Goal: Task Accomplishment & Management: Manage account settings

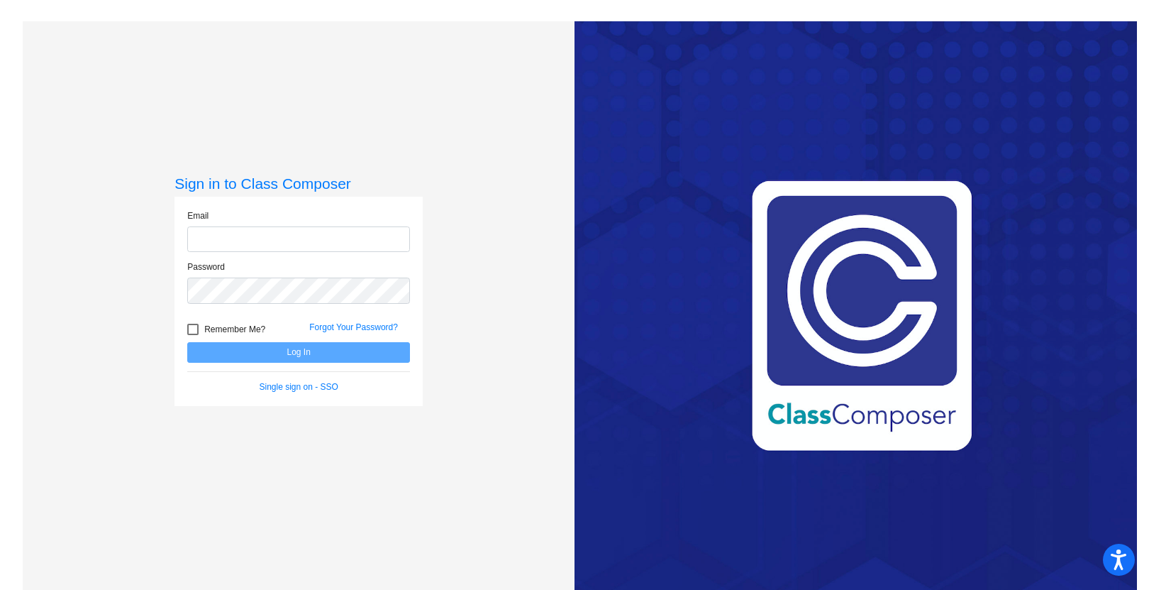
type input "[EMAIL_ADDRESS][PERSON_NAME][DOMAIN_NAME]"
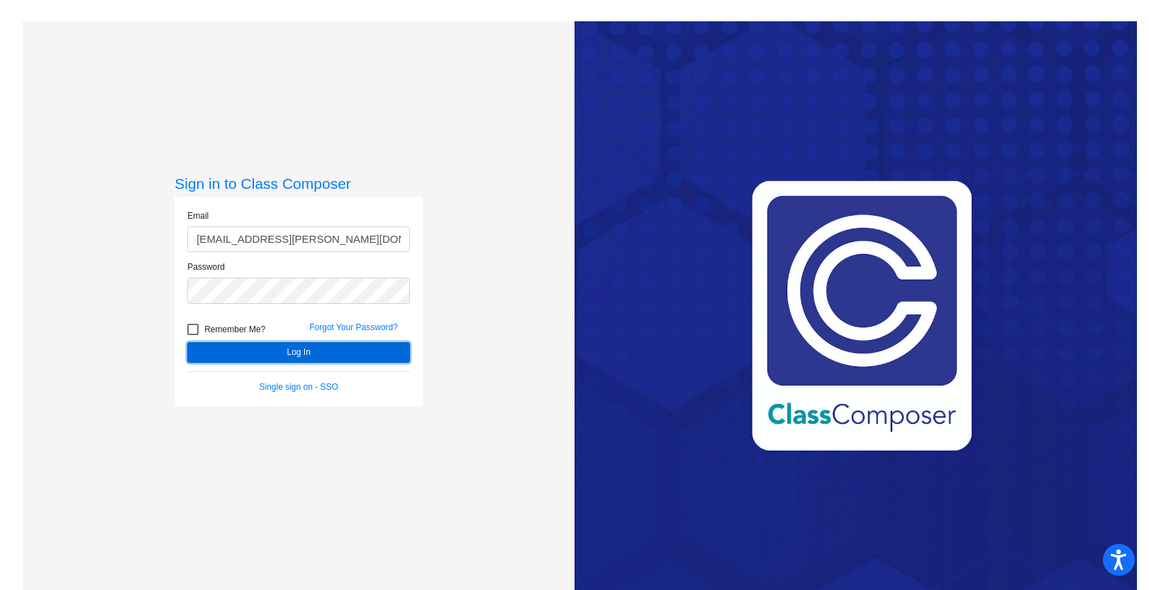
click at [295, 355] on button "Log In" at bounding box center [298, 352] width 223 height 21
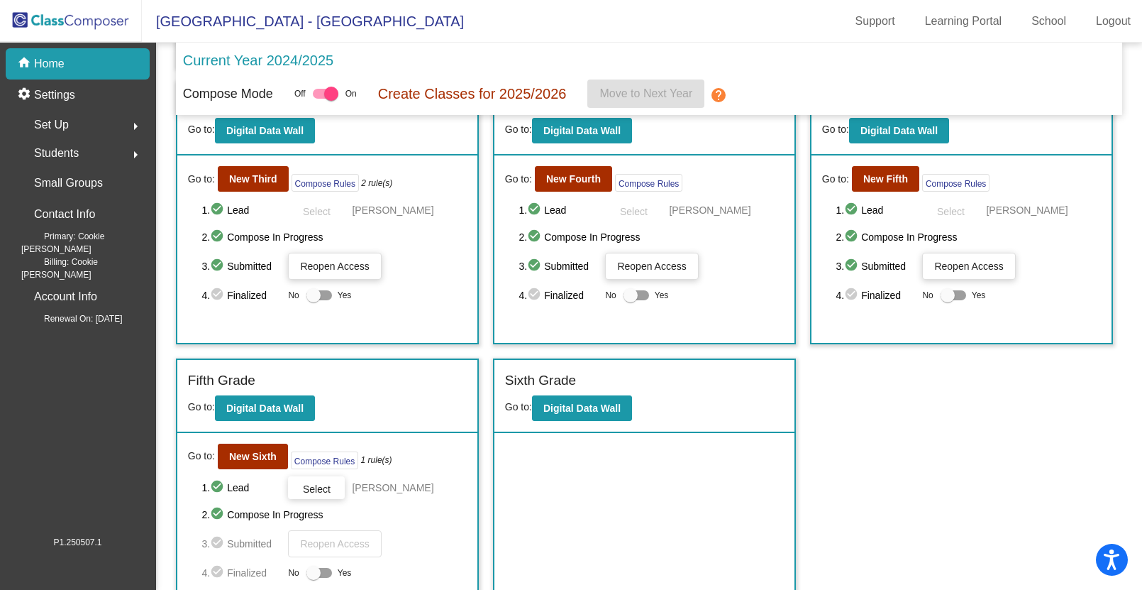
scroll to position [321, 0]
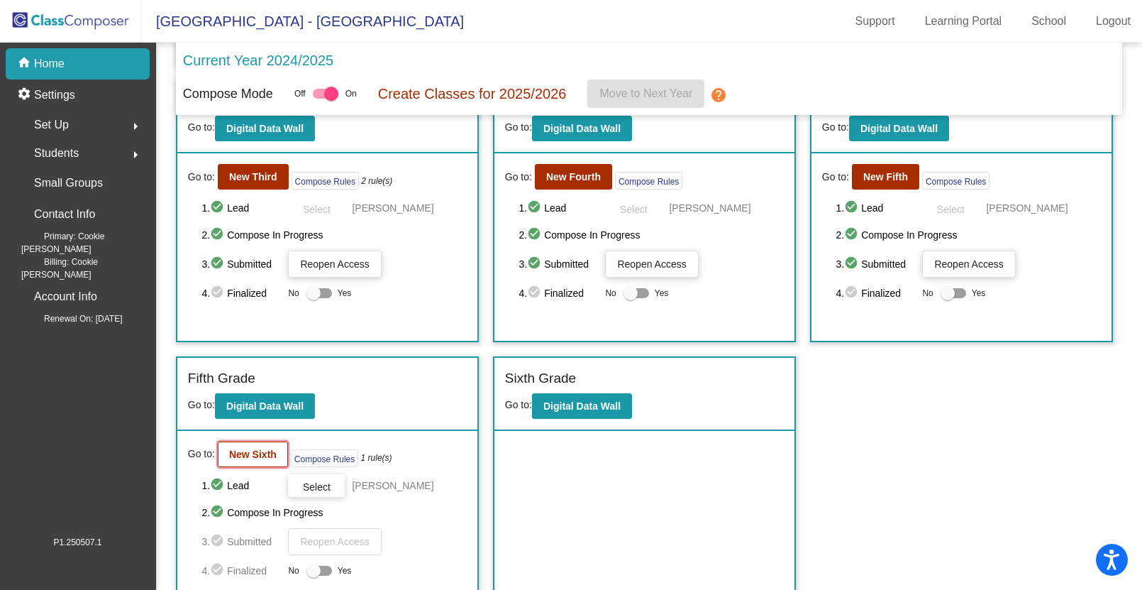
click at [242, 454] on b "New Sixth" at bounding box center [253, 453] width 48 height 11
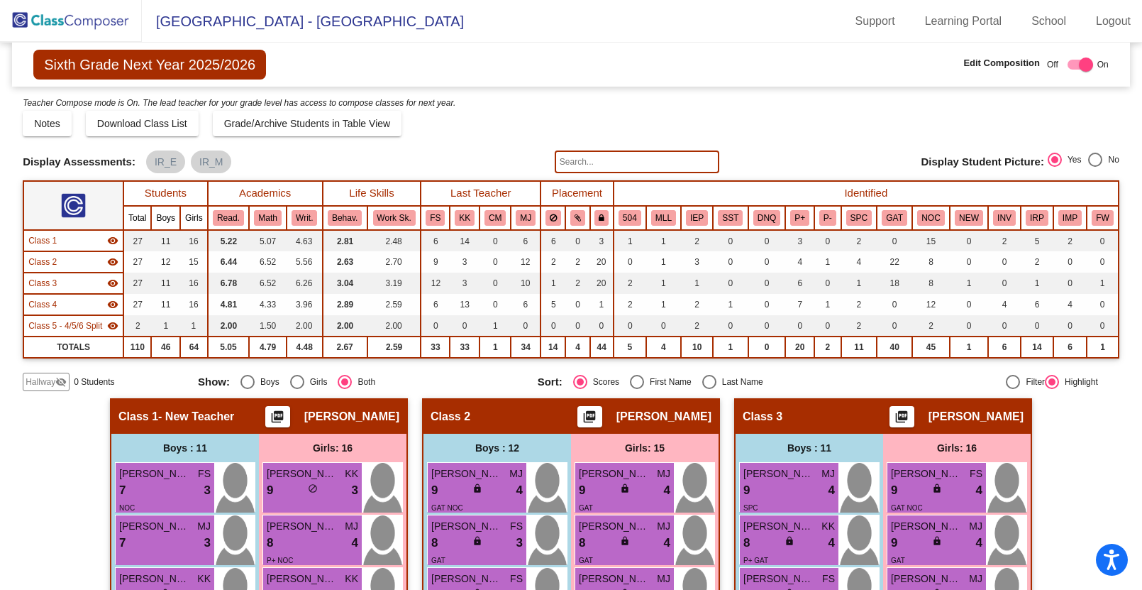
click at [561, 160] on input "text" at bounding box center [637, 161] width 165 height 23
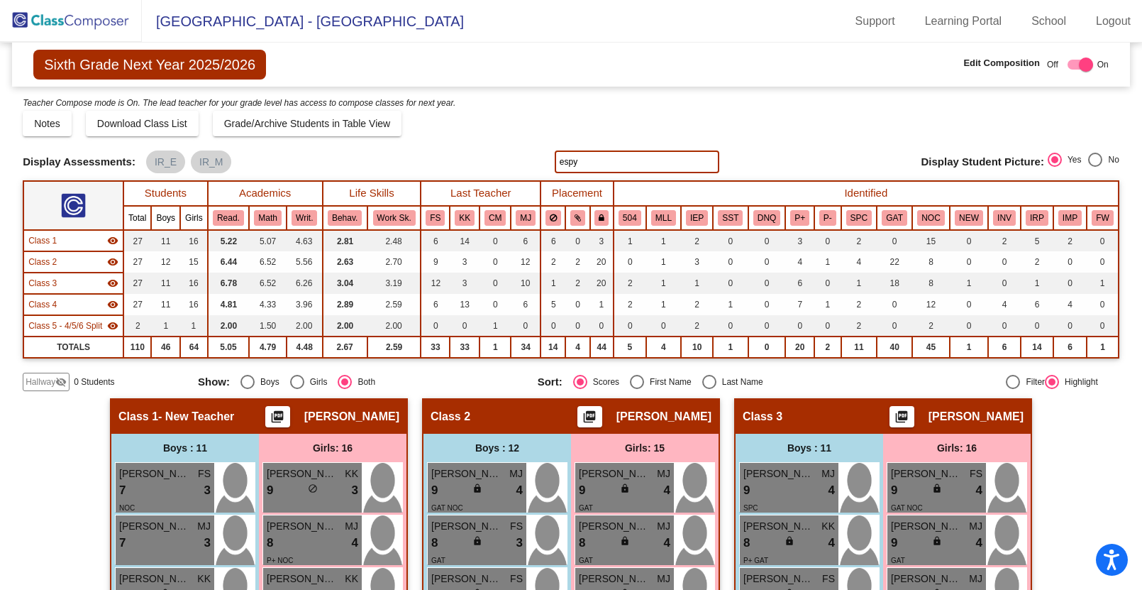
type input "espy"
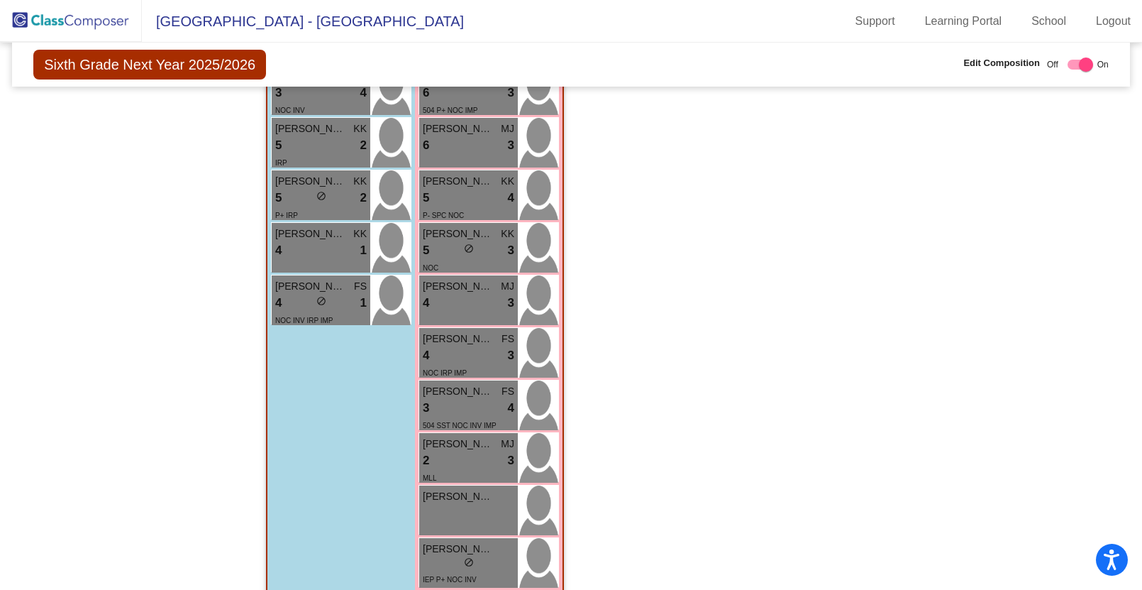
scroll to position [1644, 0]
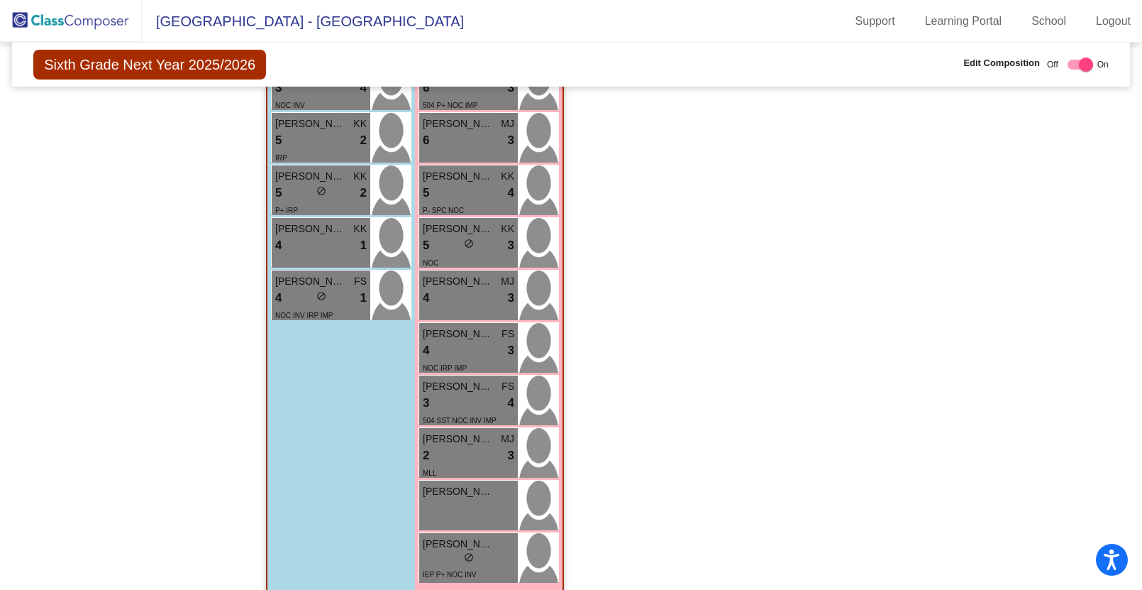
click at [54, 16] on img at bounding box center [71, 21] width 142 height 42
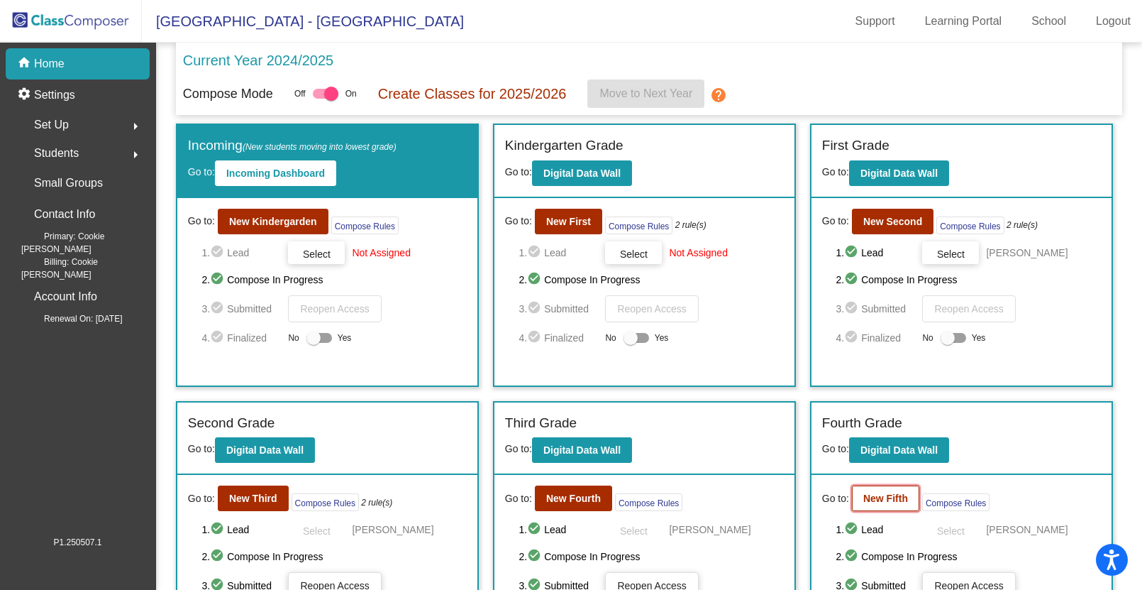
click at [885, 502] on b "New Fifth" at bounding box center [885, 497] width 45 height 11
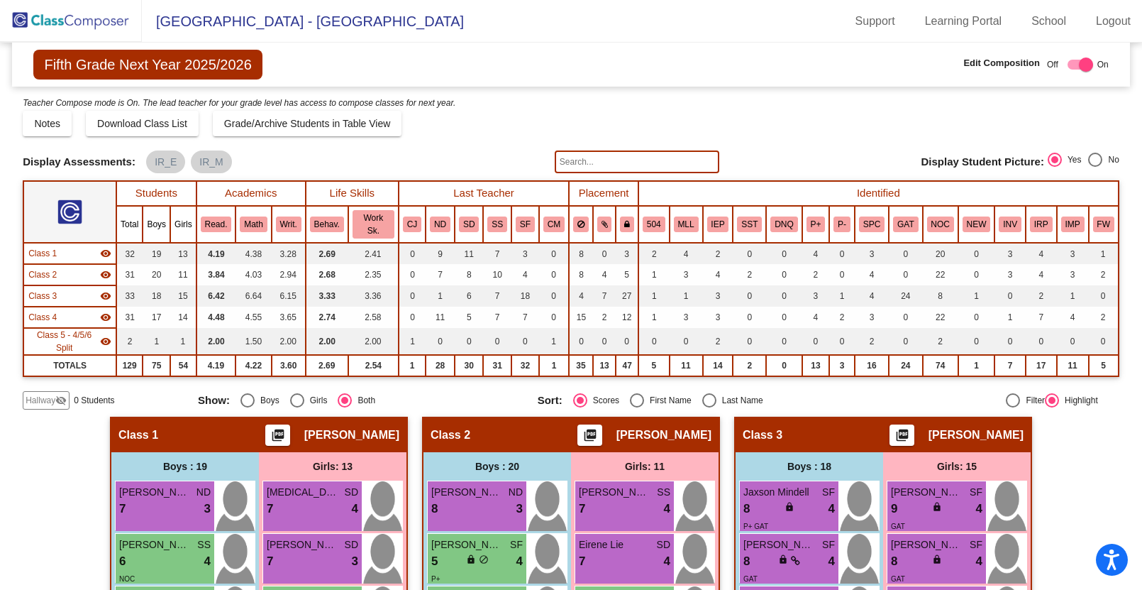
click at [566, 163] on input "text" at bounding box center [637, 161] width 165 height 23
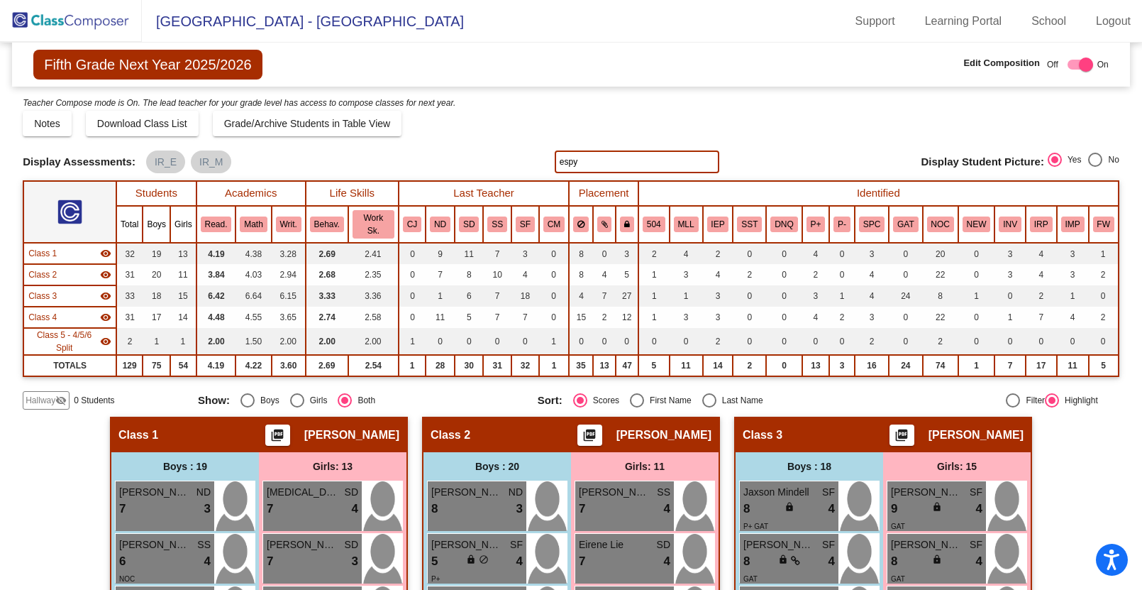
type input "espy"
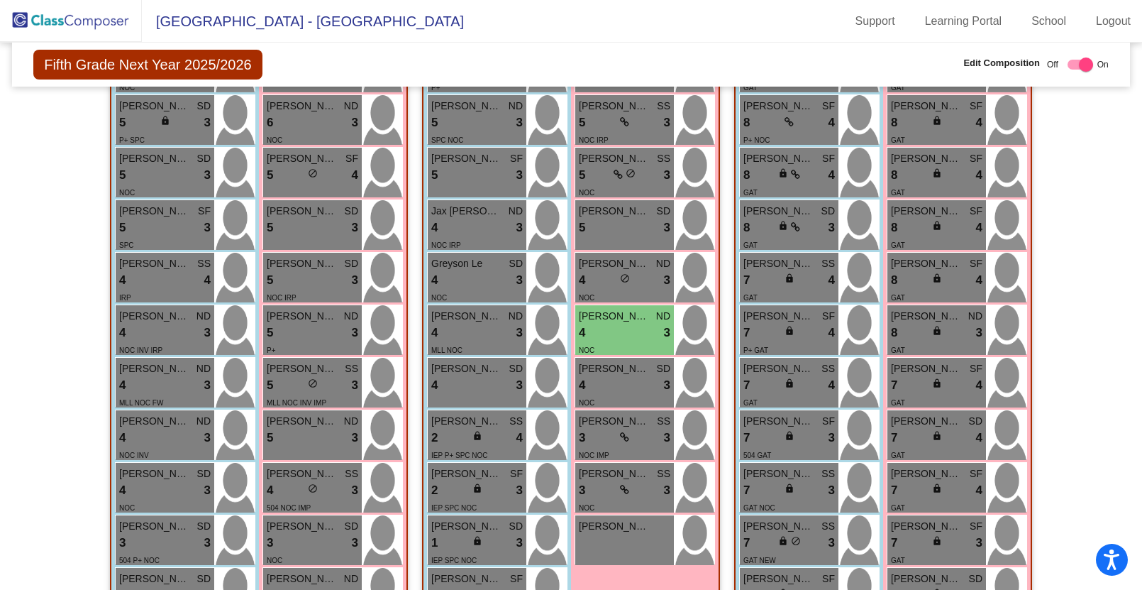
scroll to position [563, 0]
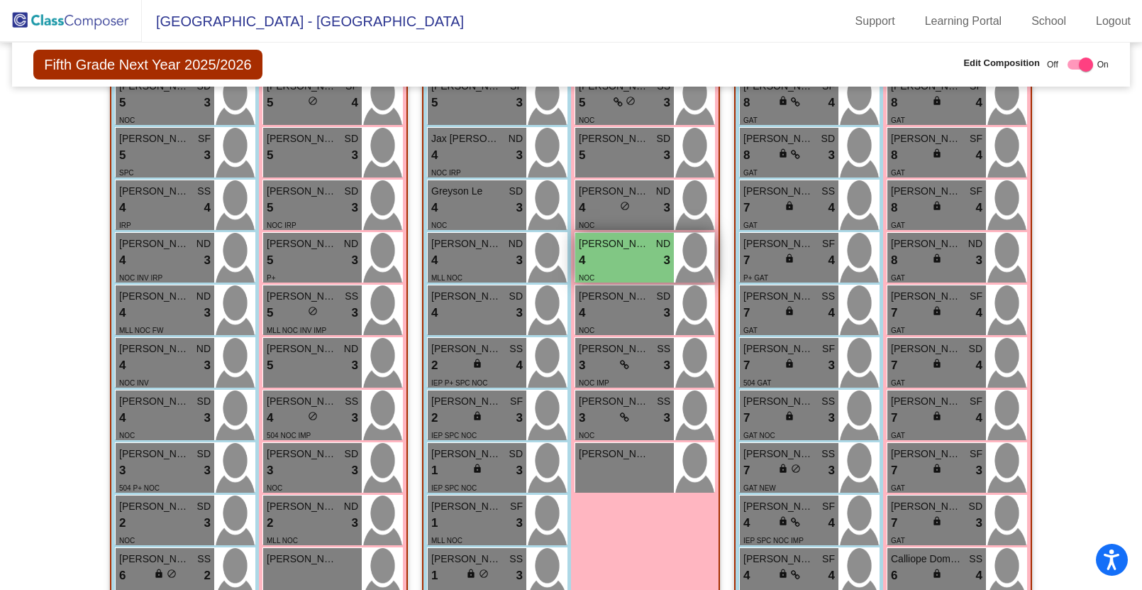
click at [613, 255] on div "4 lock do_not_disturb_alt 3" at bounding box center [625, 260] width 92 height 18
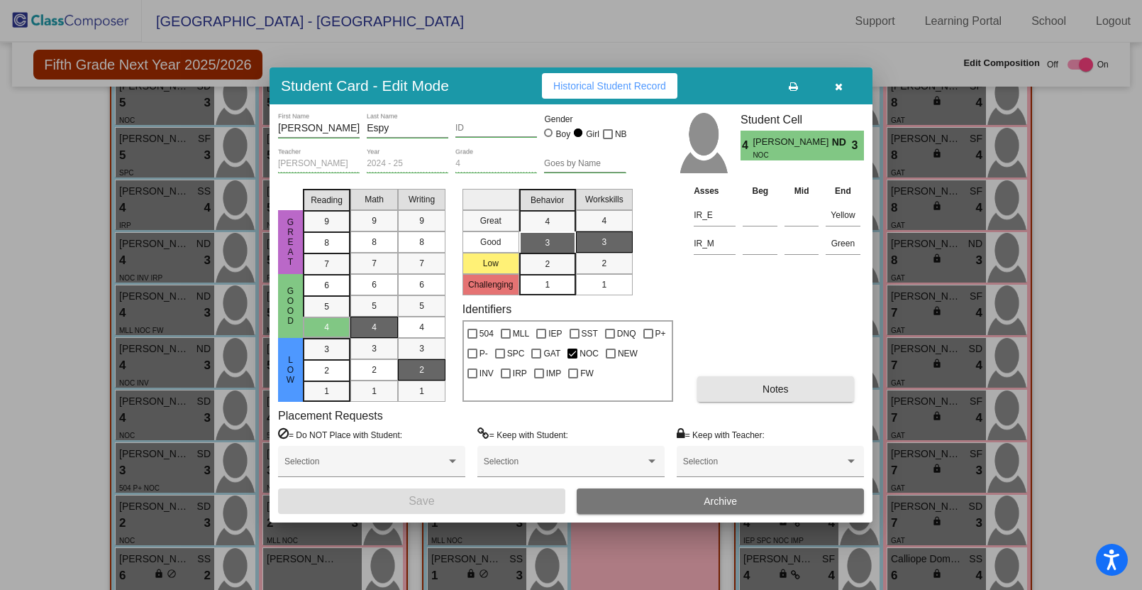
click at [770, 385] on span "Notes" at bounding box center [776, 388] width 26 height 11
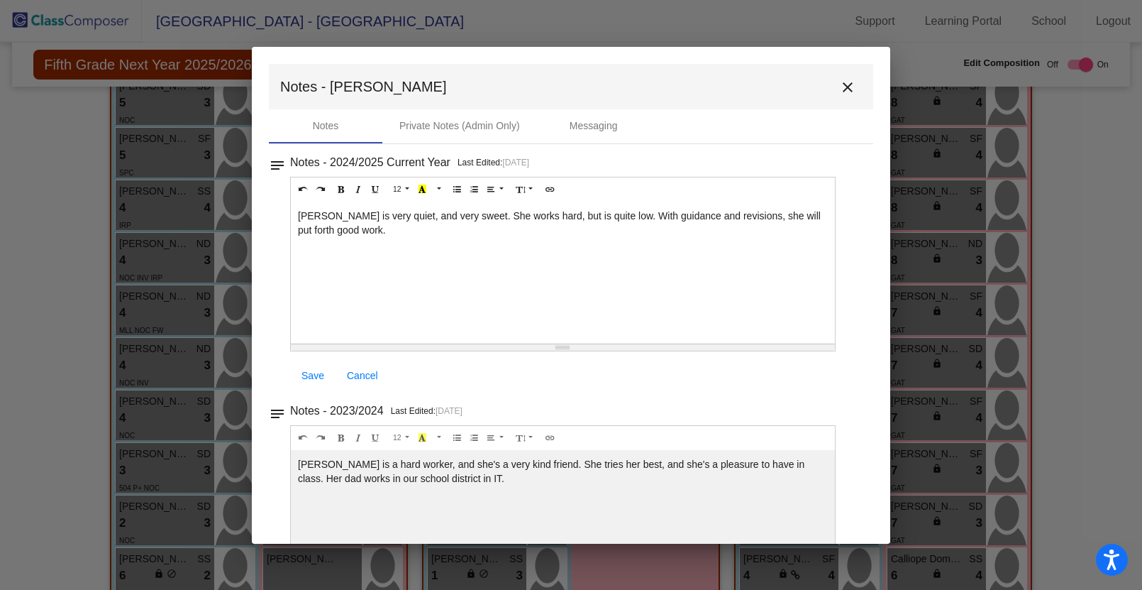
click at [841, 87] on mat-icon "close" at bounding box center [847, 87] width 17 height 17
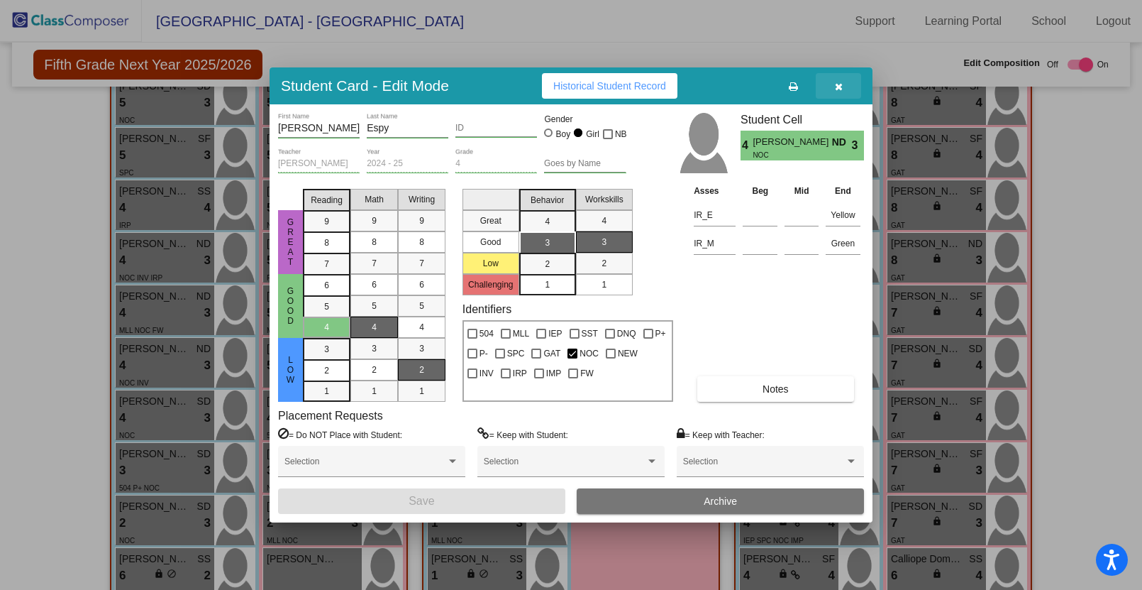
click at [835, 85] on icon "button" at bounding box center [839, 87] width 8 height 10
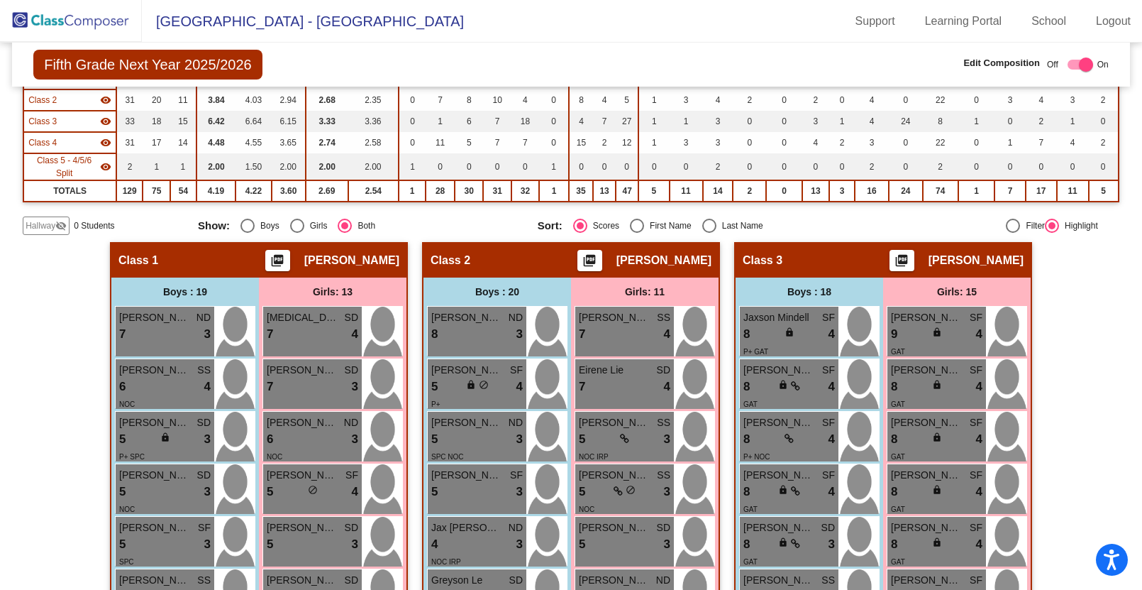
scroll to position [0, 0]
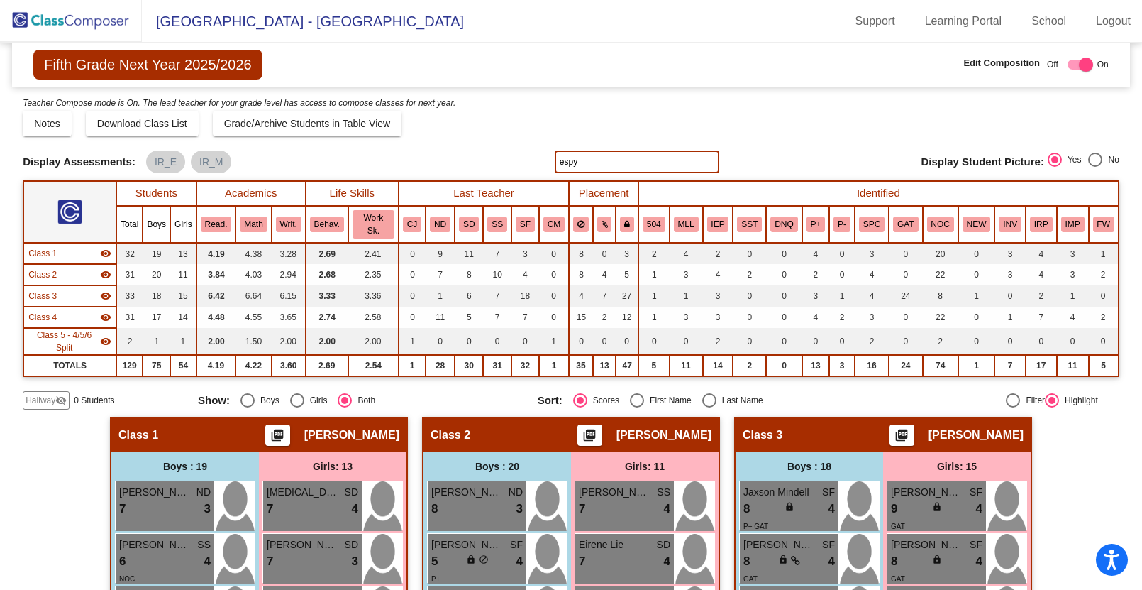
click at [55, 16] on img at bounding box center [71, 21] width 142 height 42
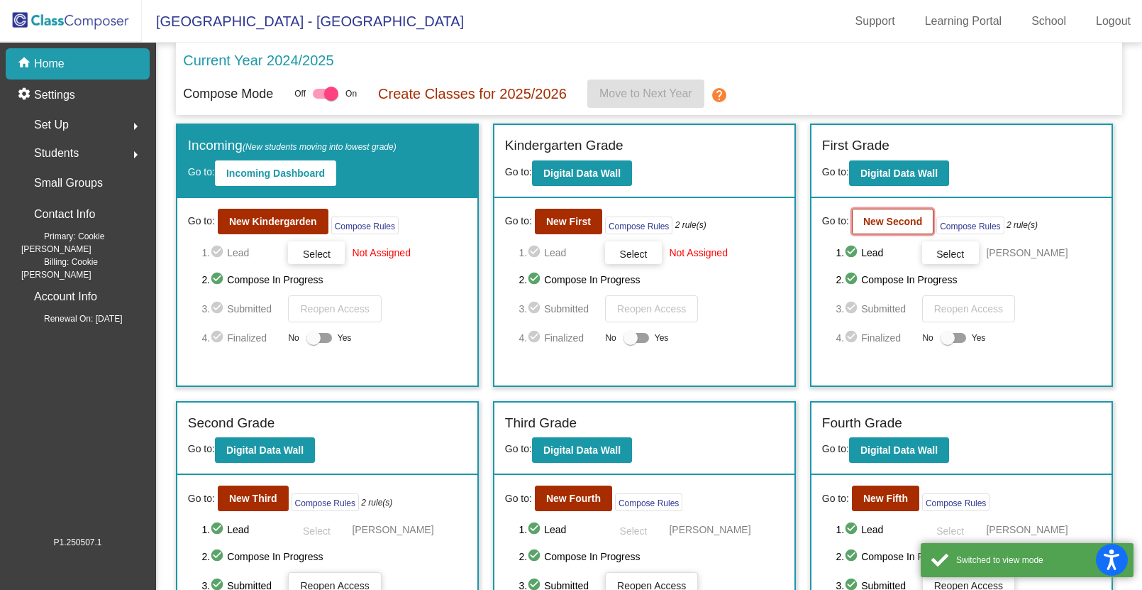
click at [894, 220] on b "New Second" at bounding box center [892, 221] width 59 height 11
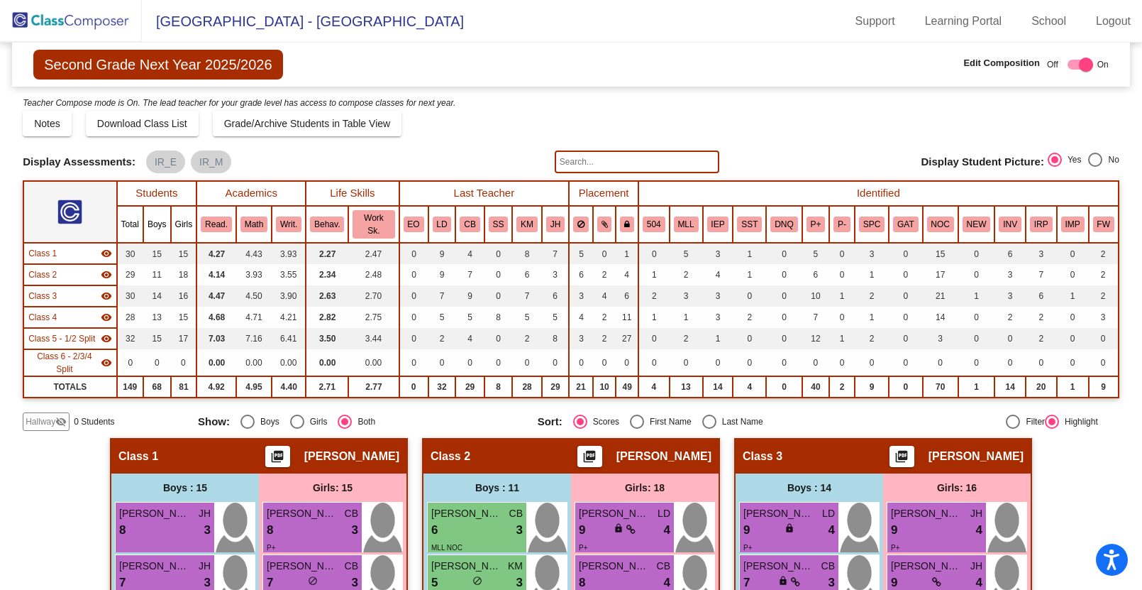
click at [565, 162] on input "text" at bounding box center [637, 161] width 165 height 23
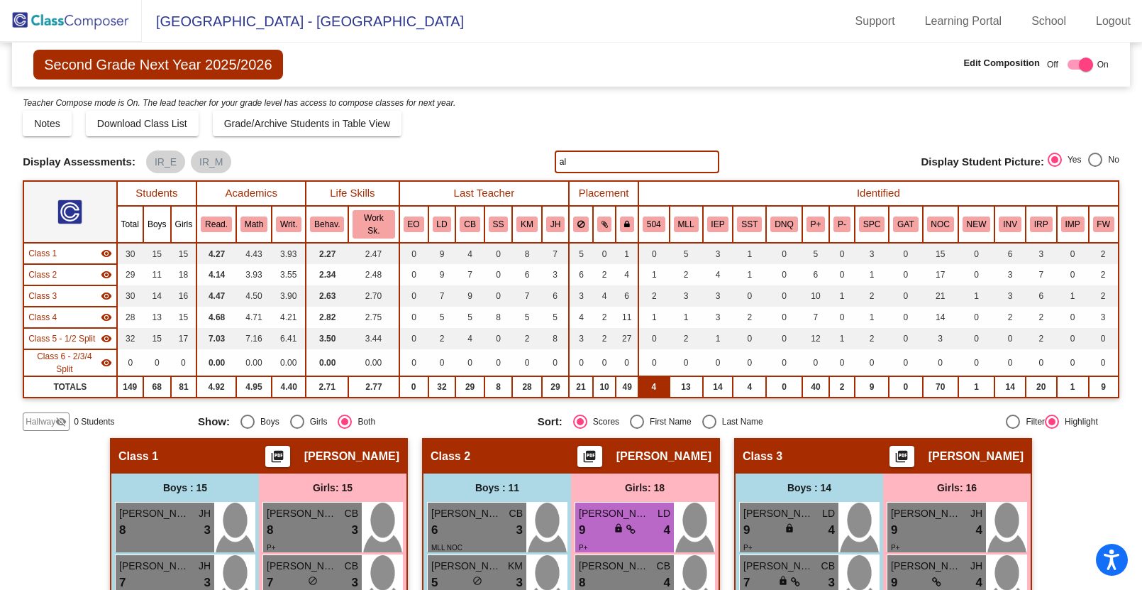
type input "a"
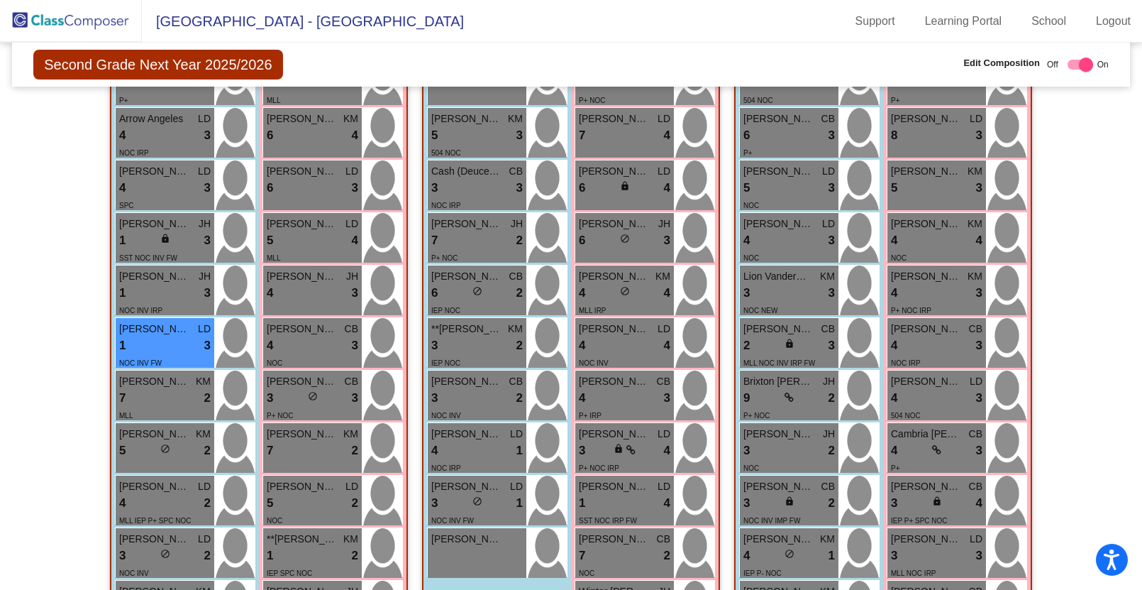
scroll to position [551, 0]
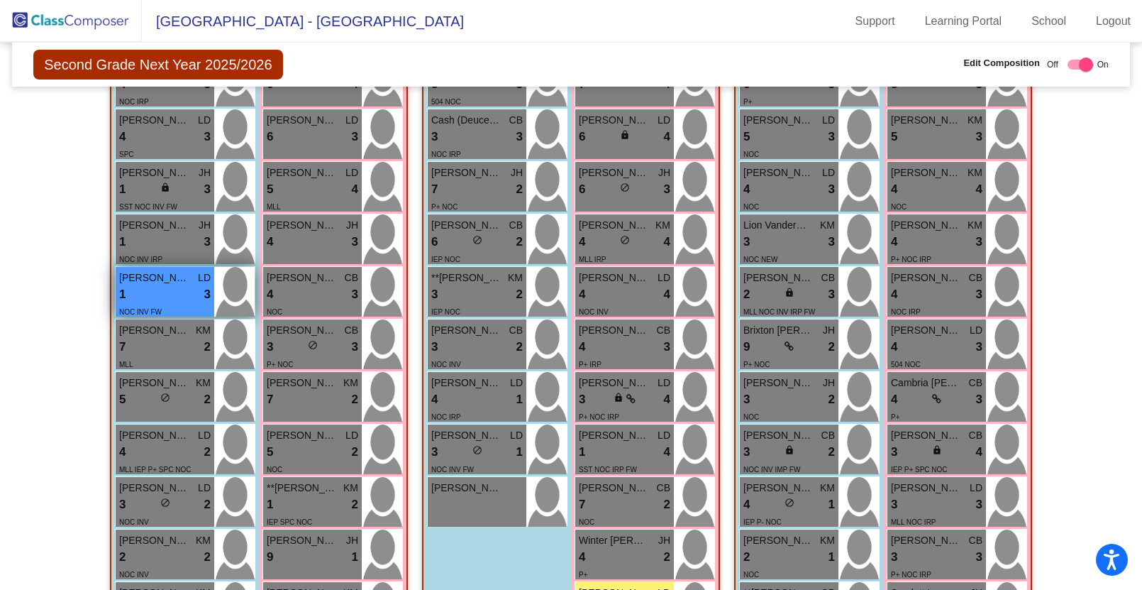
type input "conn"
click at [169, 296] on div "1 lock do_not_disturb_alt 3" at bounding box center [165, 294] width 92 height 18
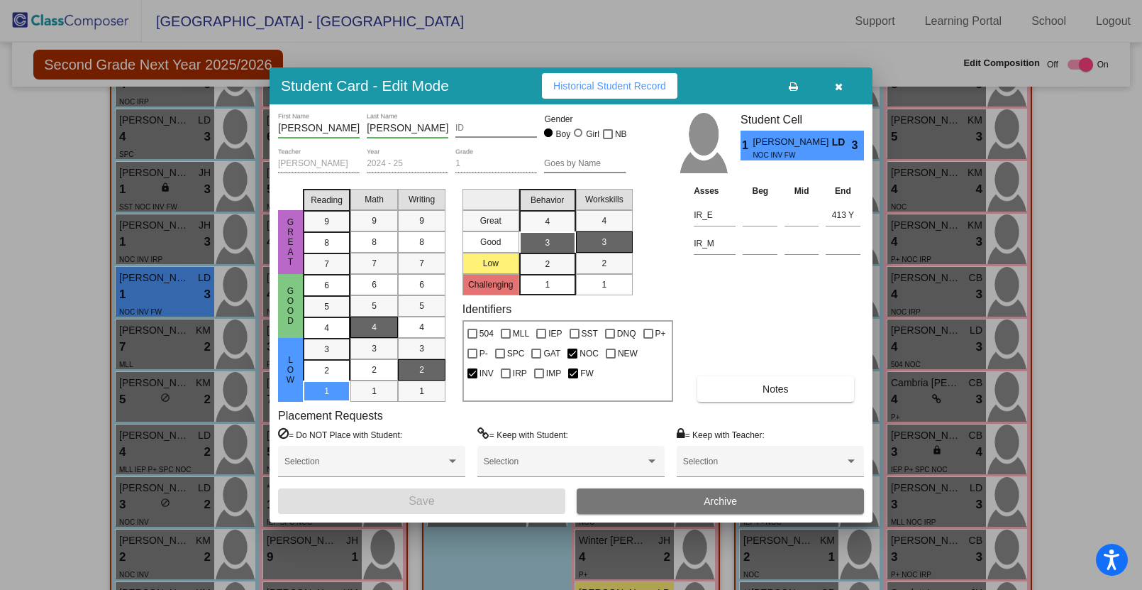
click at [712, 501] on span "Archive" at bounding box center [720, 500] width 33 height 11
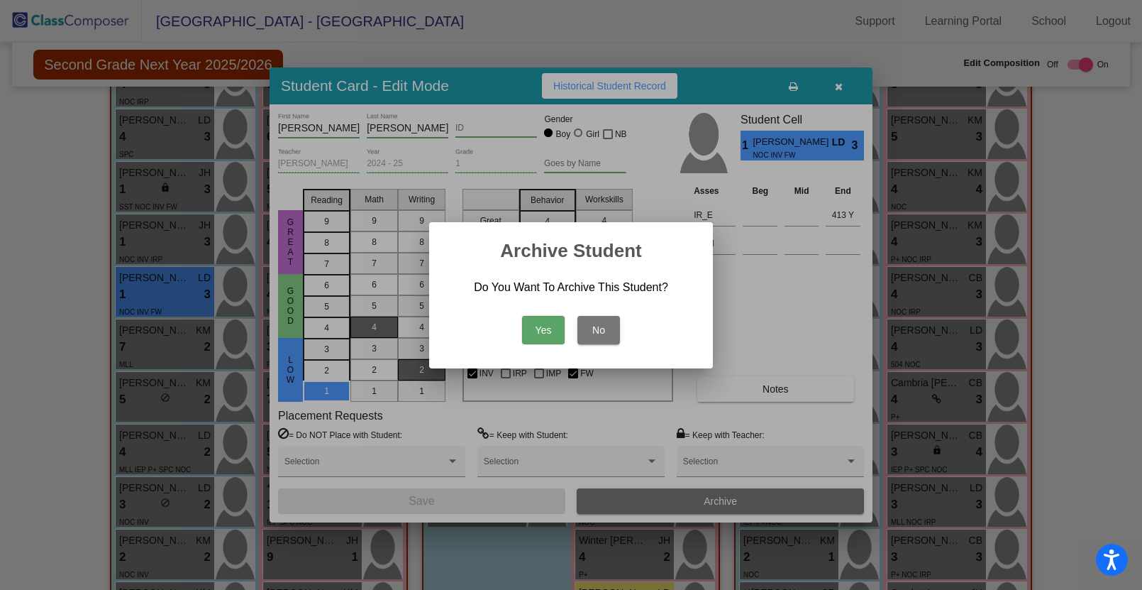
click at [543, 333] on button "Yes" at bounding box center [543, 330] width 43 height 28
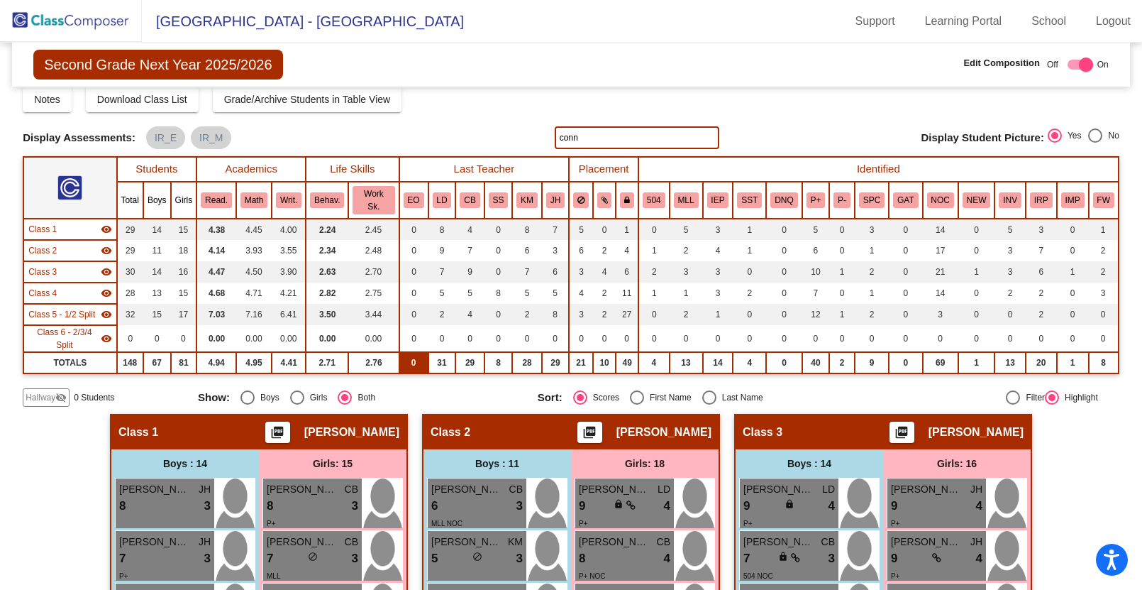
scroll to position [30, 0]
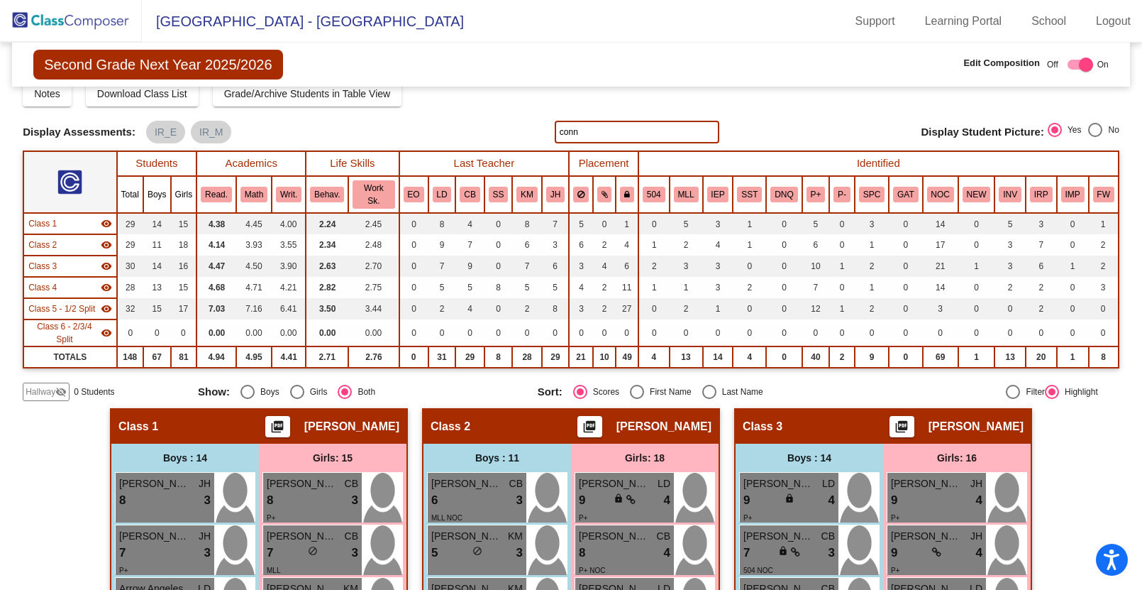
click at [56, 15] on img at bounding box center [71, 21] width 142 height 42
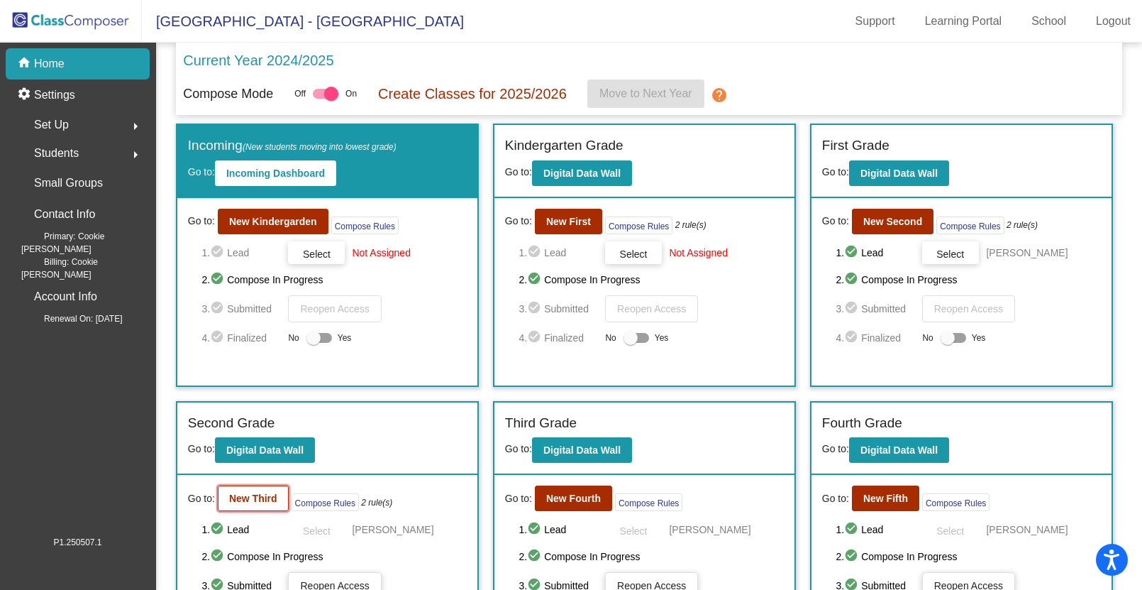
click at [253, 503] on b "New Third" at bounding box center [253, 497] width 48 height 11
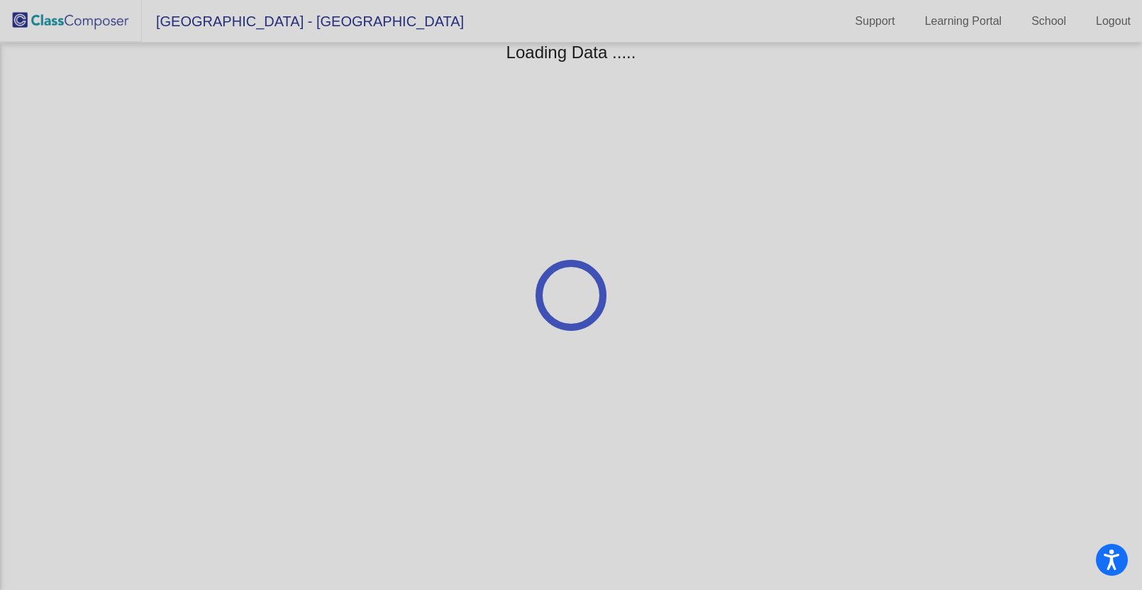
click at [253, 503] on div at bounding box center [571, 295] width 1142 height 590
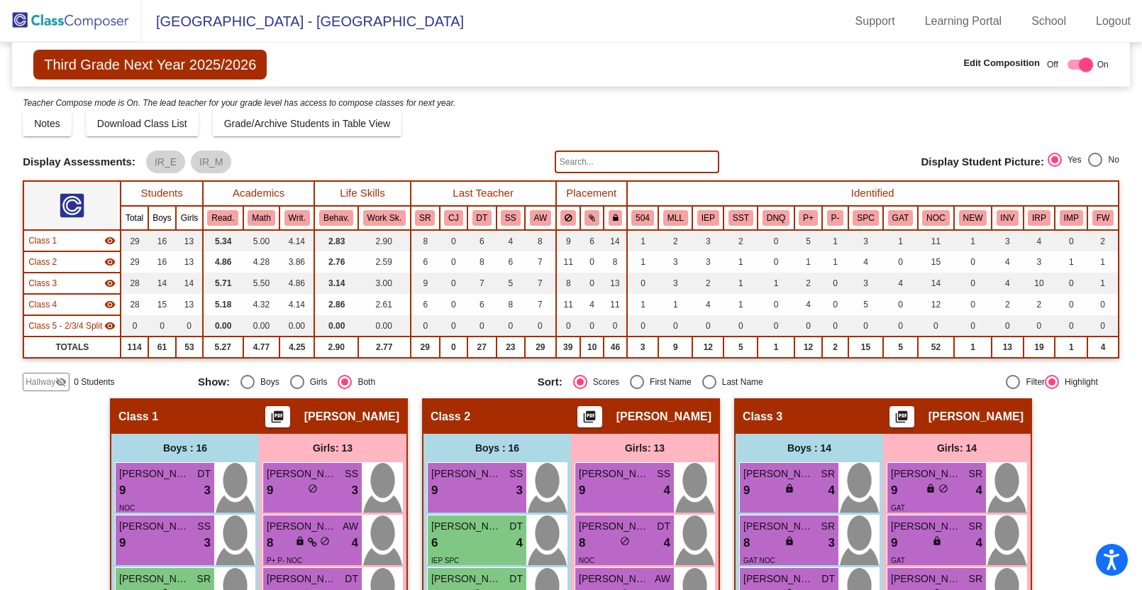
click at [591, 161] on input "text" at bounding box center [637, 161] width 165 height 23
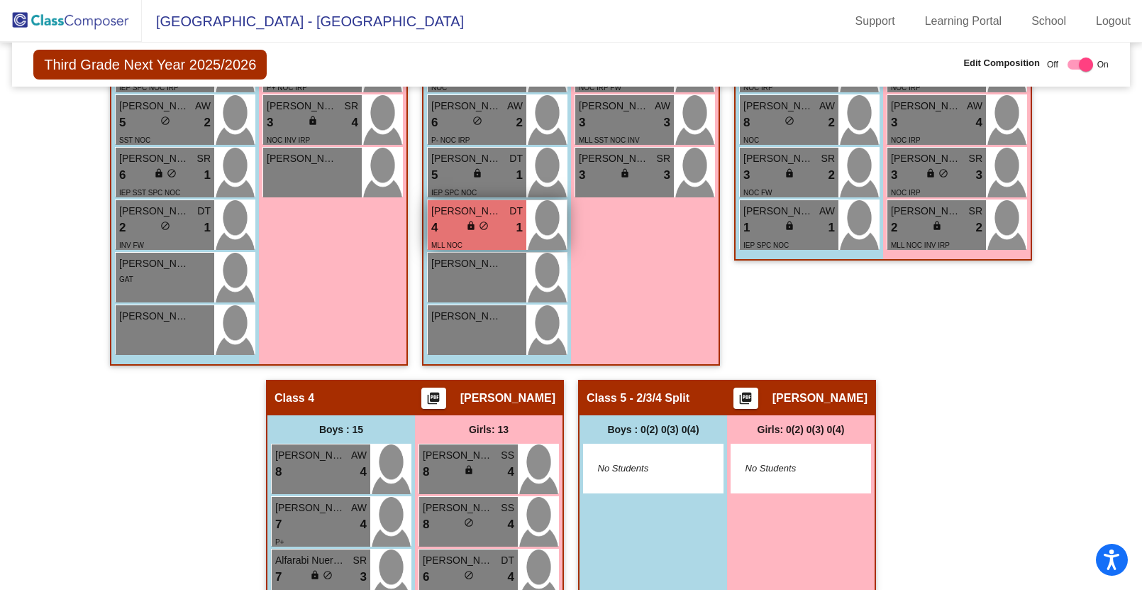
scroll to position [947, 0]
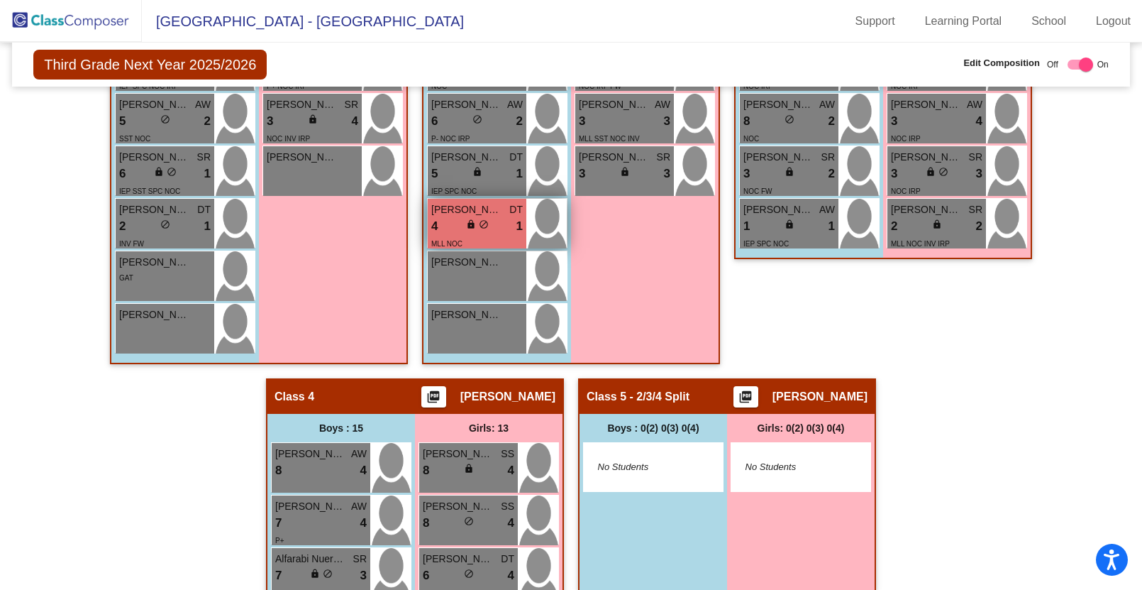
type input "el-t"
click at [456, 224] on div "4 lock do_not_disturb_alt 1" at bounding box center [477, 226] width 92 height 18
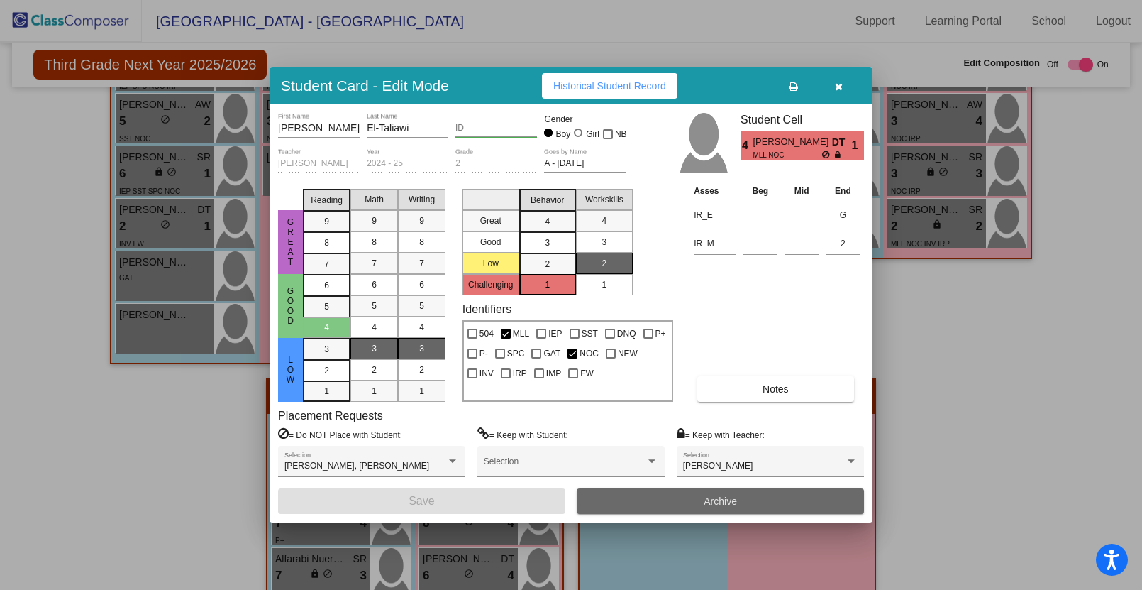
click at [711, 500] on span "Archive" at bounding box center [720, 500] width 33 height 11
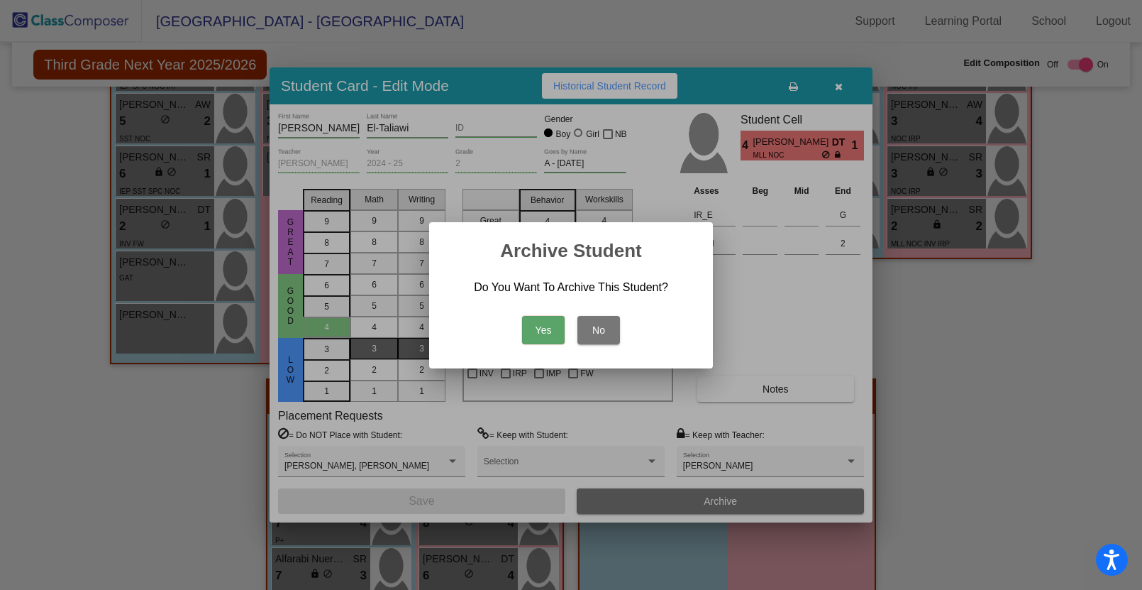
click at [546, 327] on button "Yes" at bounding box center [543, 330] width 43 height 28
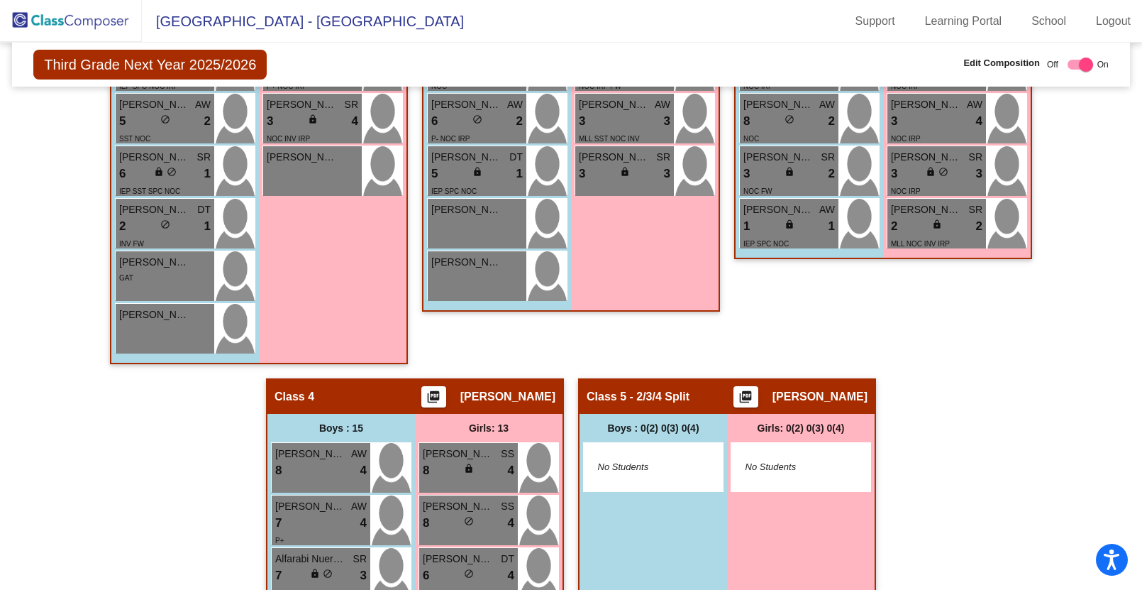
click at [99, 21] on img at bounding box center [71, 21] width 142 height 42
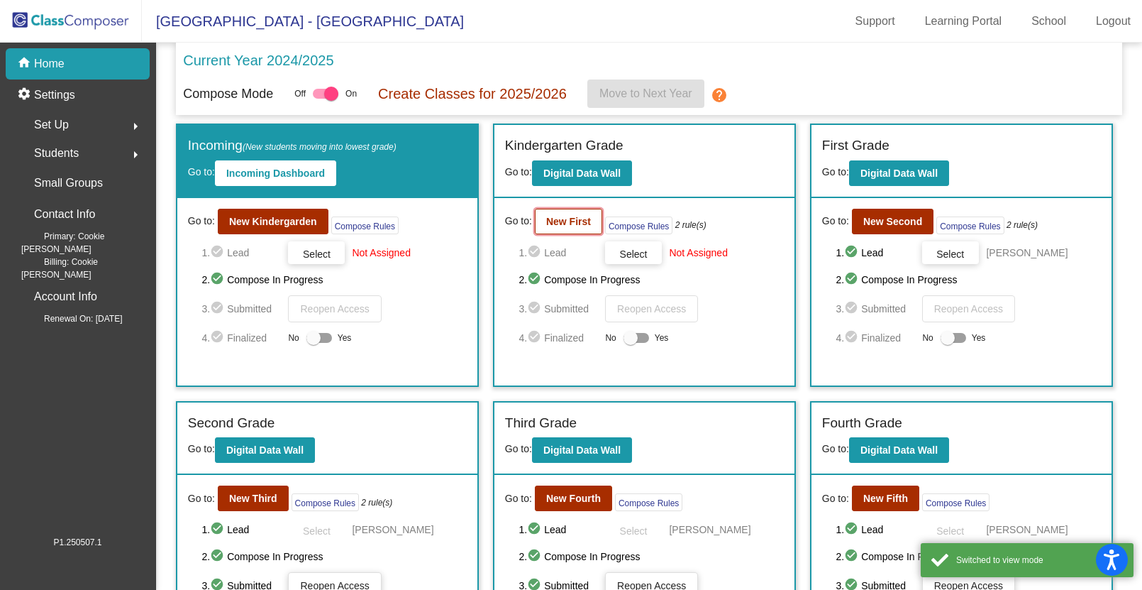
click at [566, 224] on b "New First" at bounding box center [568, 221] width 45 height 11
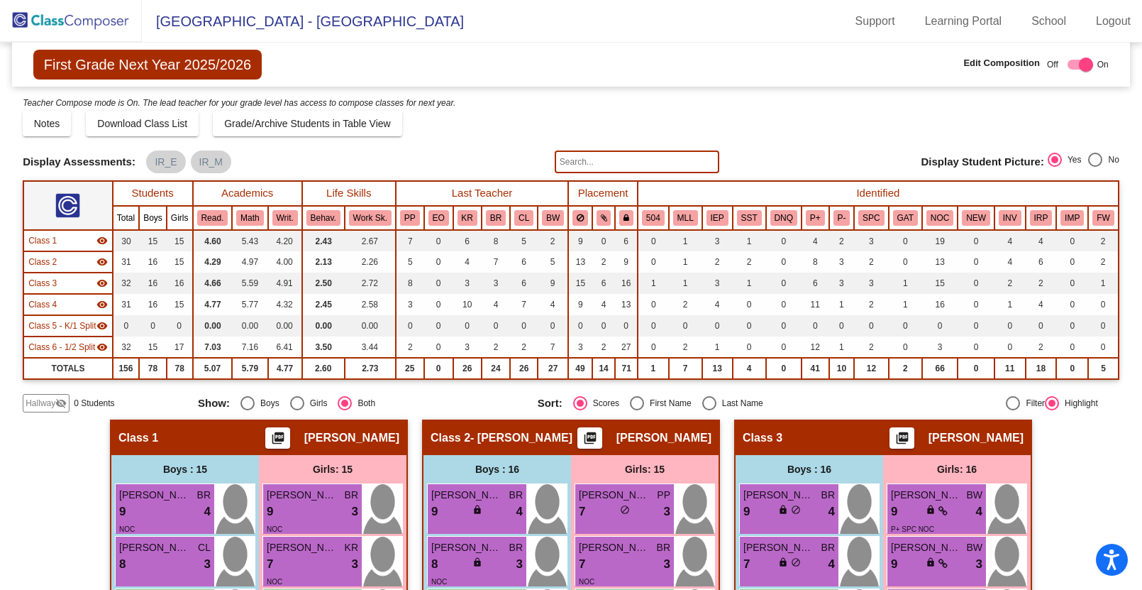
click at [579, 164] on input "text" at bounding box center [637, 161] width 165 height 23
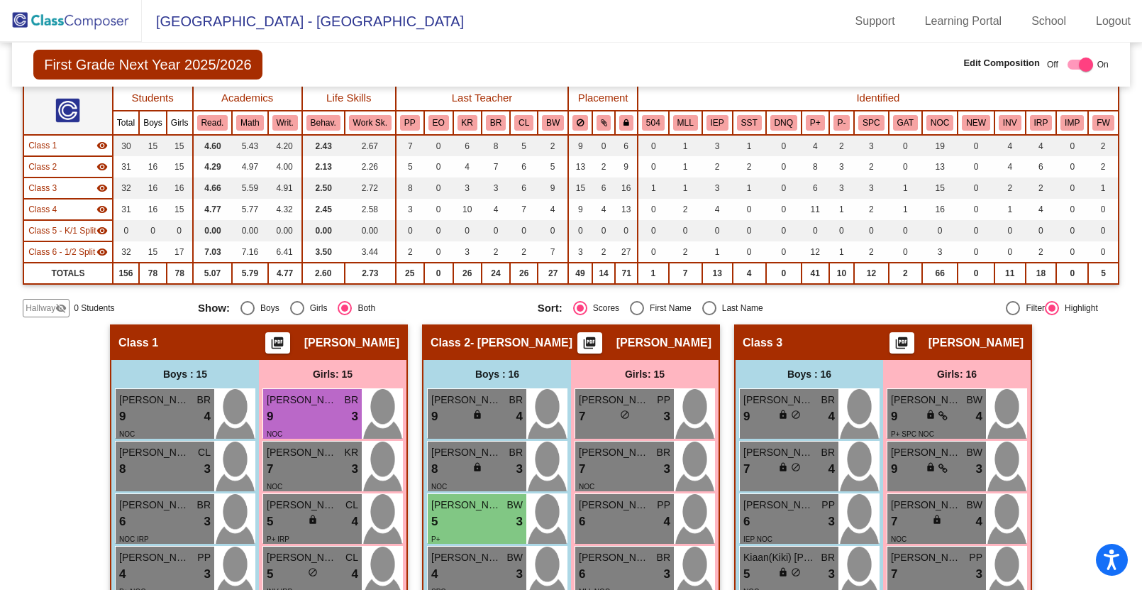
scroll to position [123, 0]
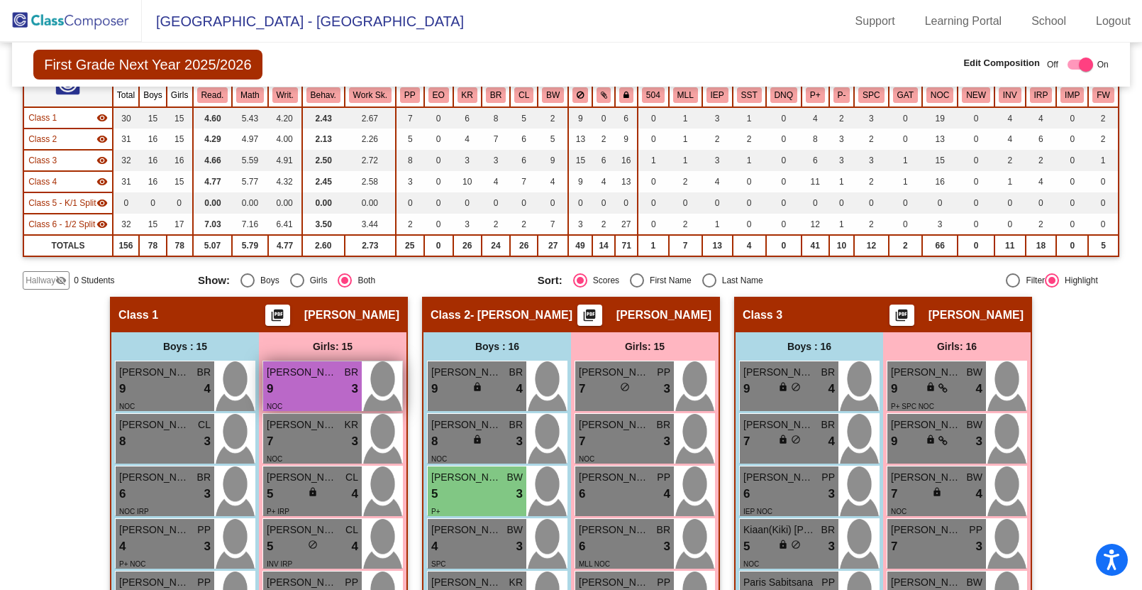
type input "[PERSON_NAME]"
click at [302, 398] on div "9 lock do_not_disturb_alt 3" at bounding box center [313, 389] width 92 height 18
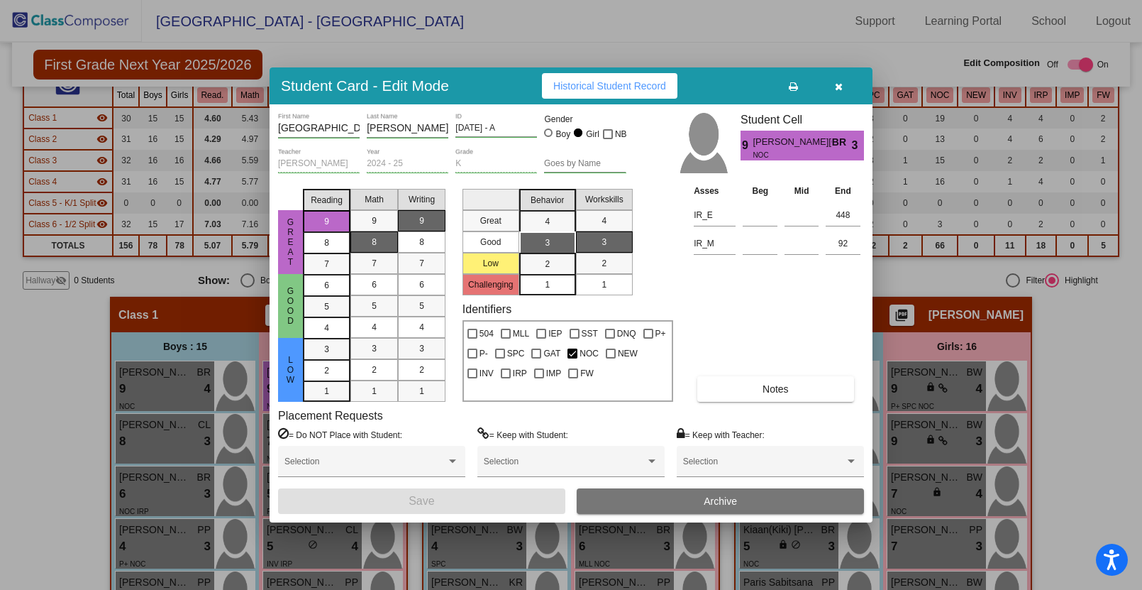
click at [718, 500] on span "Archive" at bounding box center [720, 500] width 33 height 11
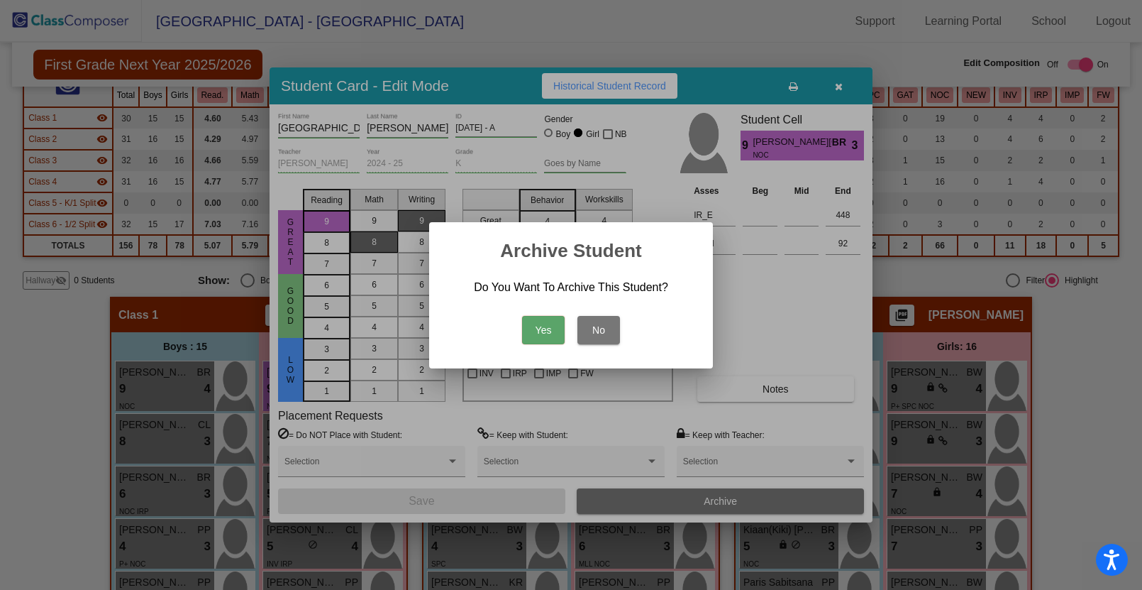
click at [548, 329] on button "Yes" at bounding box center [543, 330] width 43 height 28
